Goal: Transaction & Acquisition: Subscribe to service/newsletter

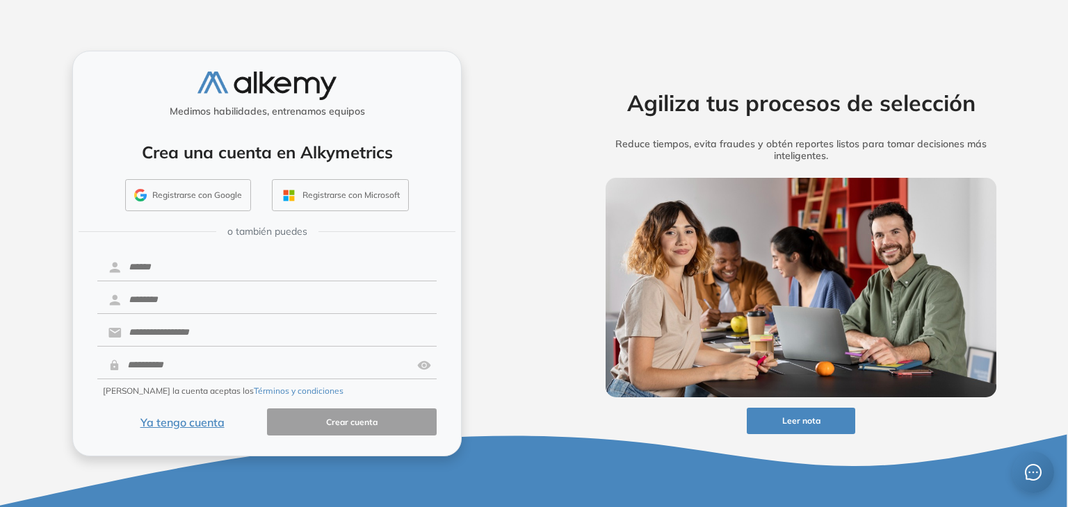
click at [201, 199] on button "Registrarse con Google" at bounding box center [188, 195] width 126 height 32
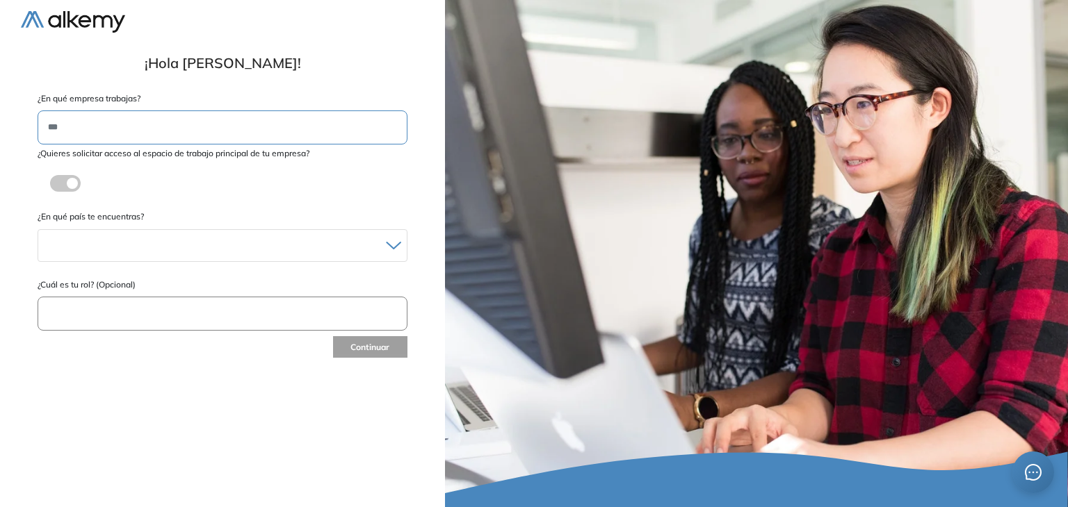
click at [72, 184] on label at bounding box center [65, 183] width 31 height 17
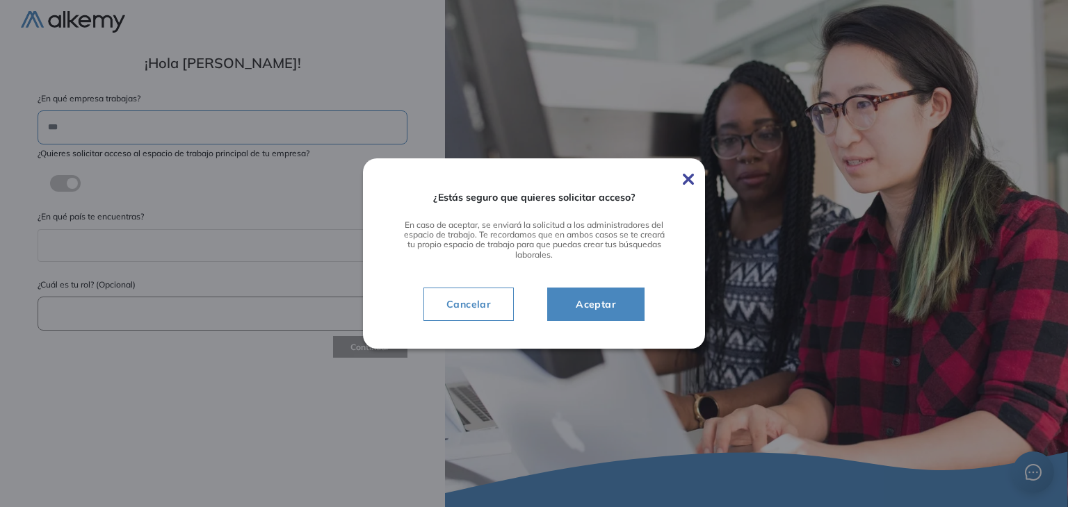
click at [689, 179] on img at bounding box center [687, 179] width 11 height 11
